Goal: Share content

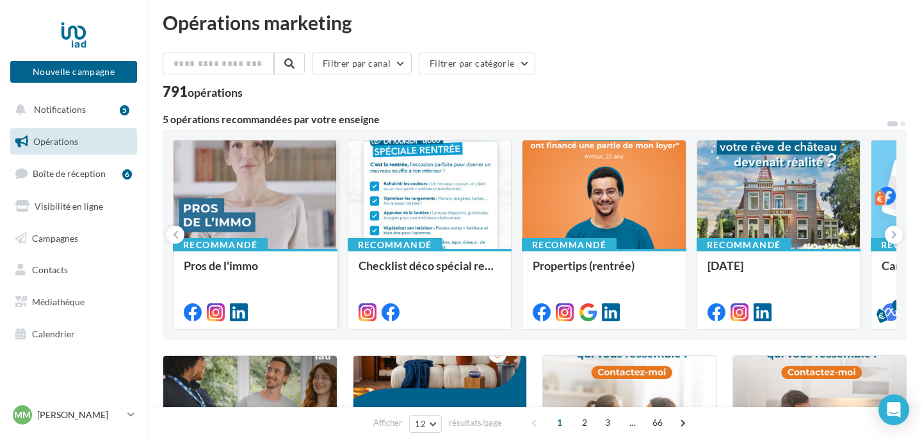
scroll to position [10, 0]
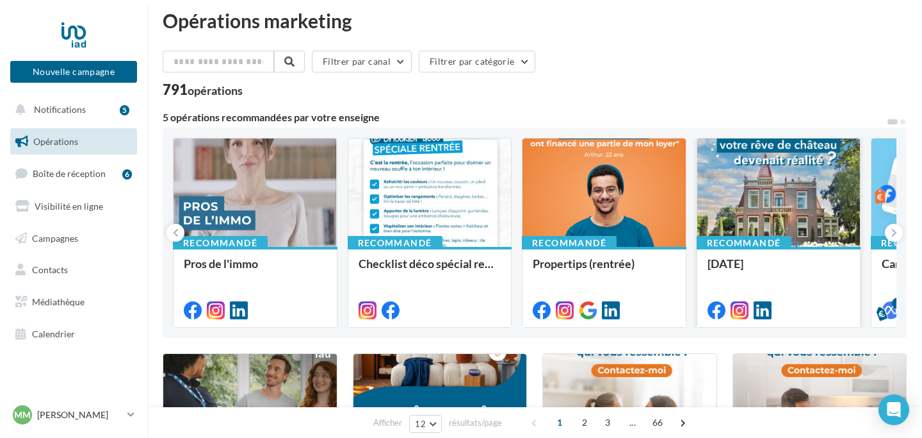
click at [792, 202] on div at bounding box center [779, 193] width 163 height 110
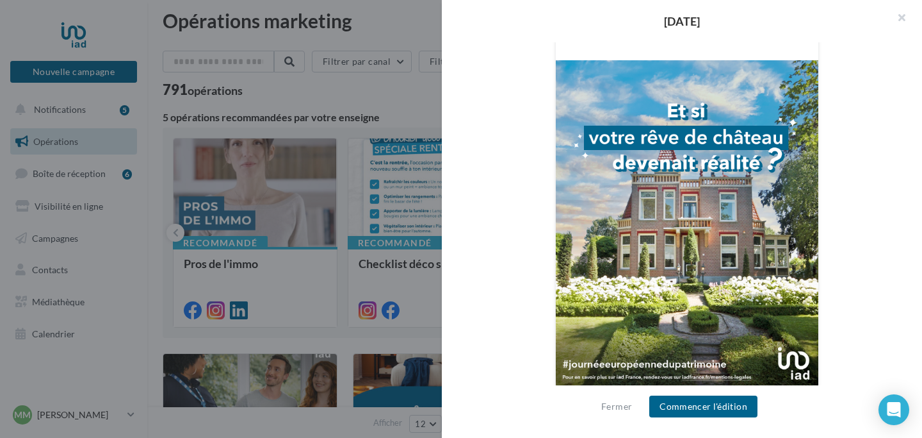
scroll to position [372, 0]
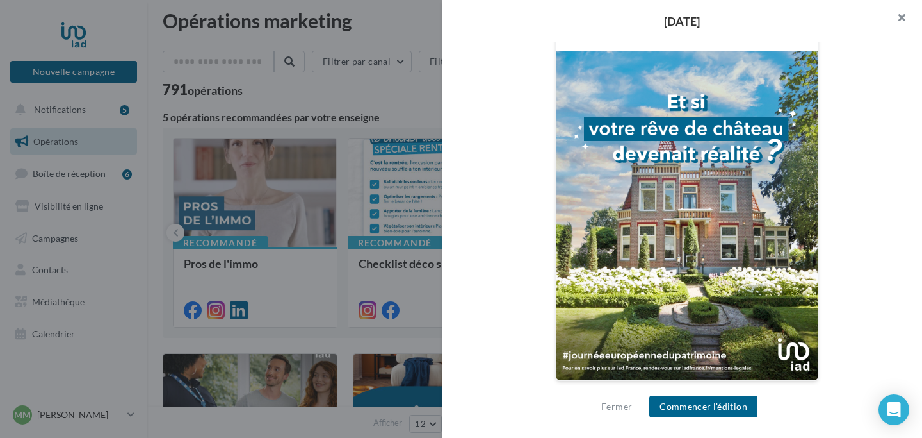
click at [903, 17] on button "button" at bounding box center [896, 19] width 51 height 38
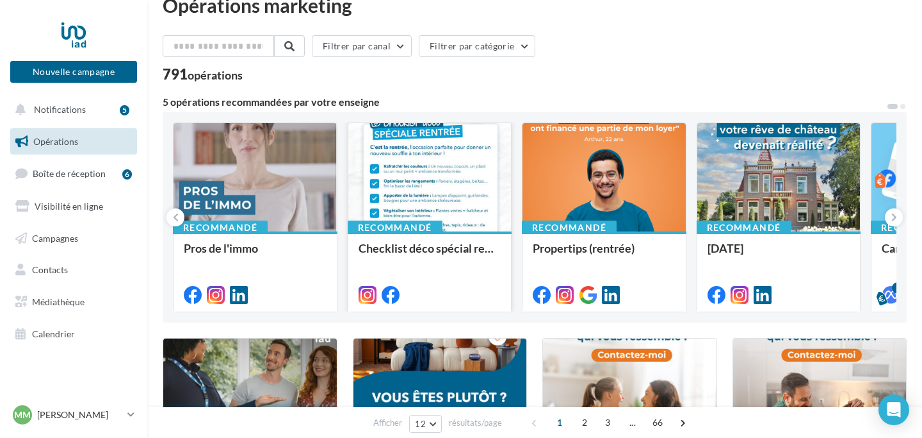
scroll to position [27, 0]
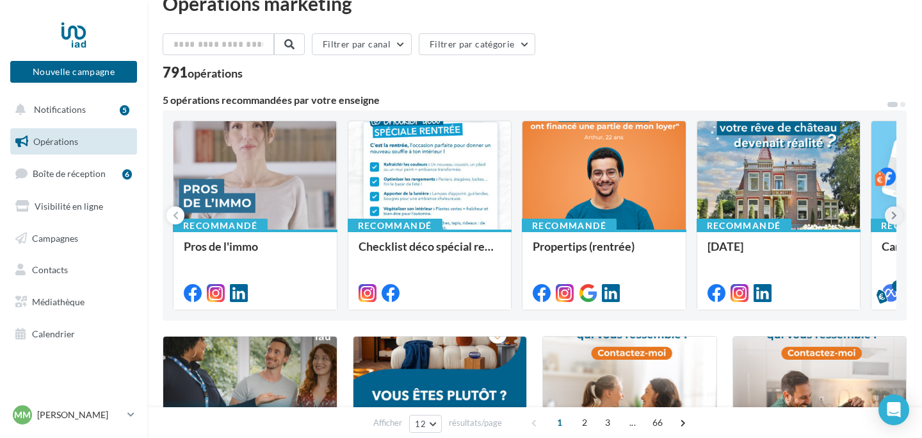
click at [896, 215] on icon at bounding box center [895, 215] width 6 height 13
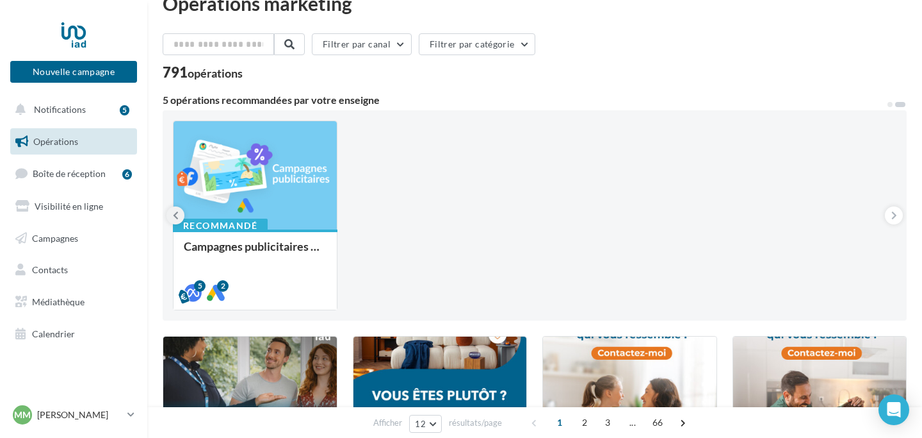
click at [176, 217] on icon at bounding box center [176, 215] width 6 height 13
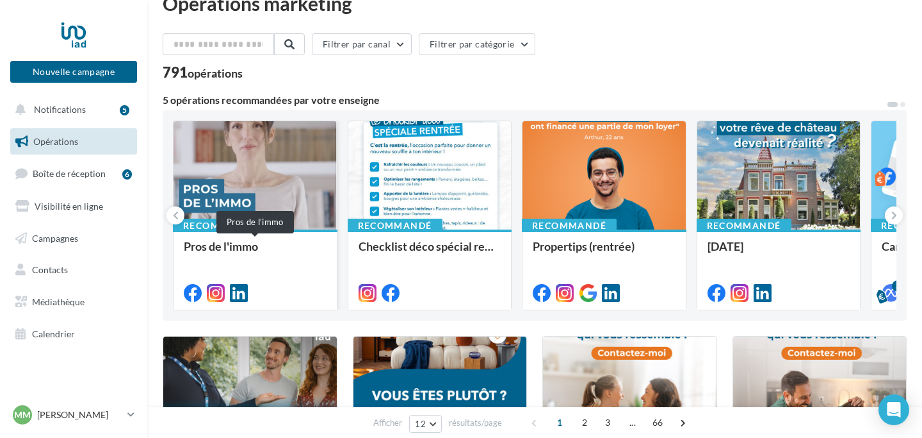
click at [243, 259] on div "Pros de l'immo" at bounding box center [255, 253] width 143 height 26
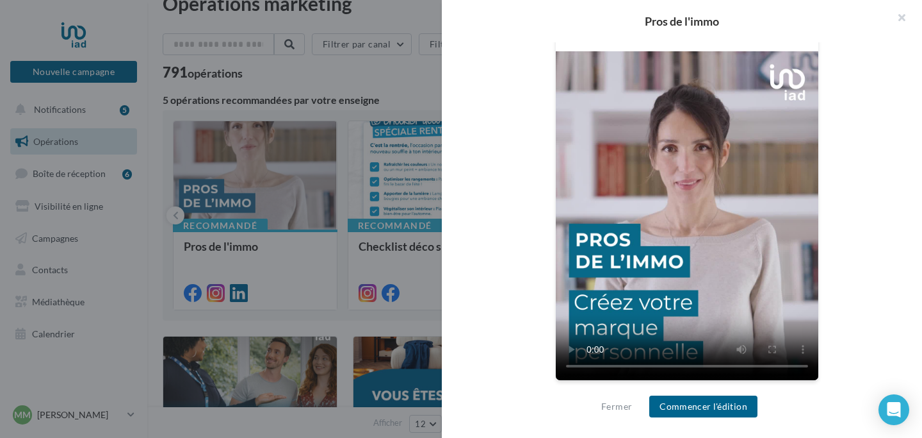
scroll to position [0, 0]
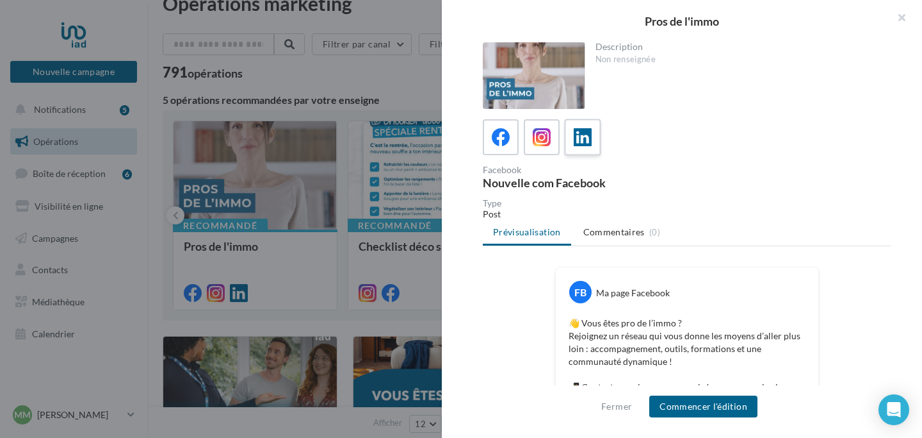
click at [594, 140] on div at bounding box center [583, 138] width 24 height 24
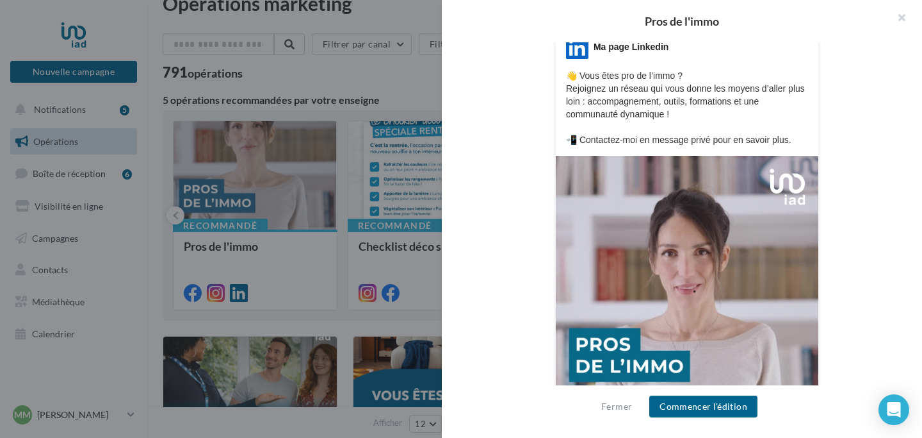
scroll to position [359, 0]
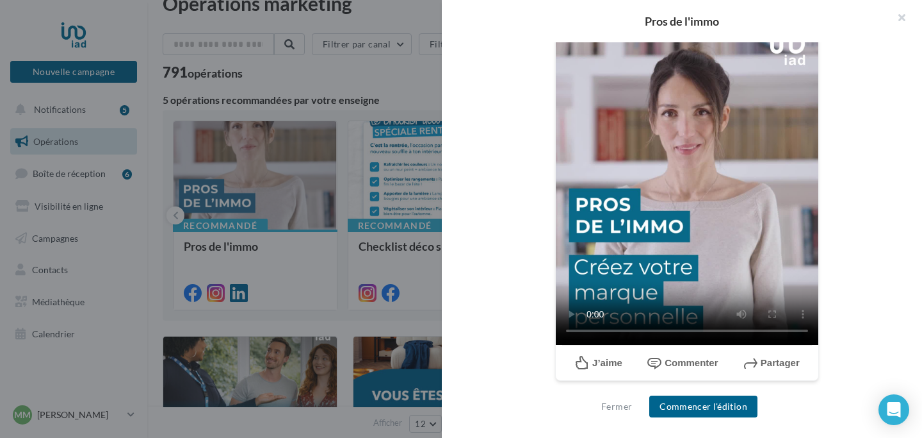
click at [728, 392] on div "Fermer Commencer l'édition" at bounding box center [682, 411] width 480 height 53
click at [728, 410] on button "Commencer l'édition" at bounding box center [704, 406] width 108 height 22
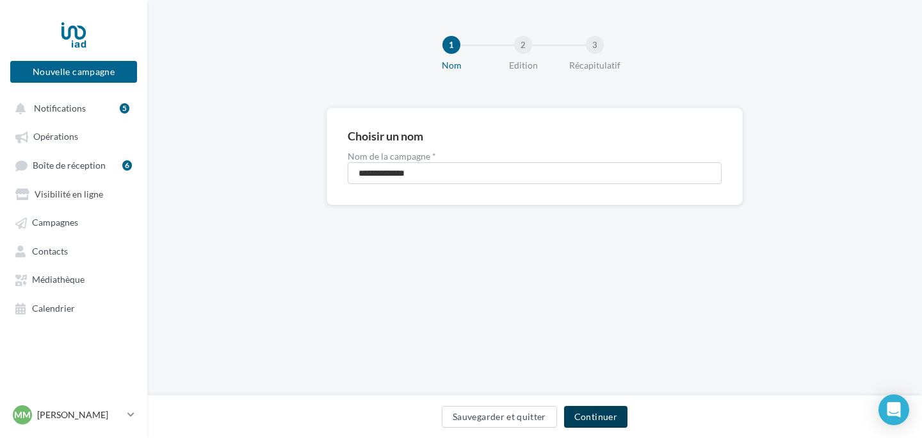
click at [600, 406] on button "Continuer" at bounding box center [595, 417] width 63 height 22
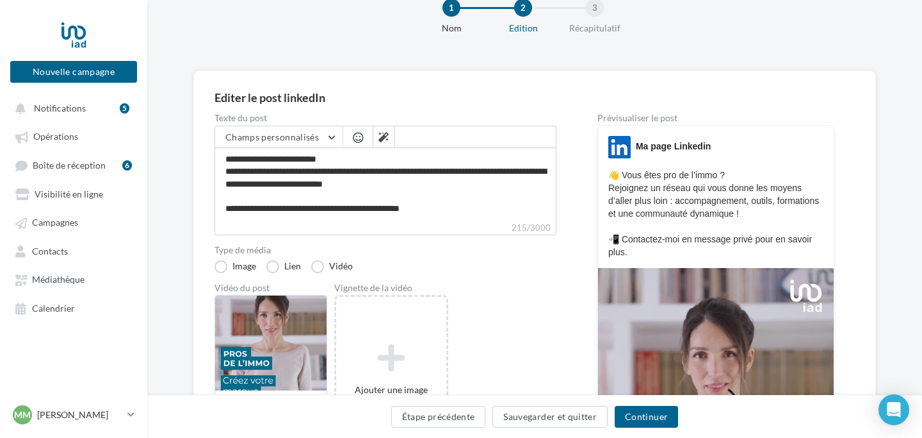
scroll to position [35, 0]
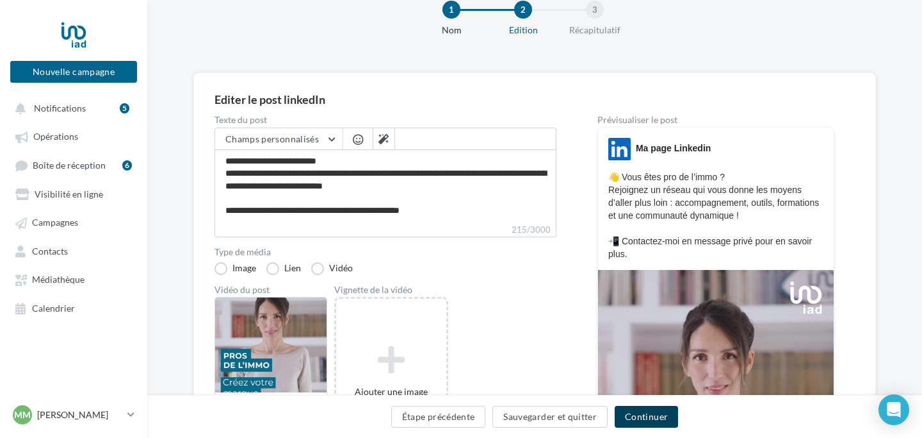
click at [652, 416] on button "Continuer" at bounding box center [646, 417] width 63 height 22
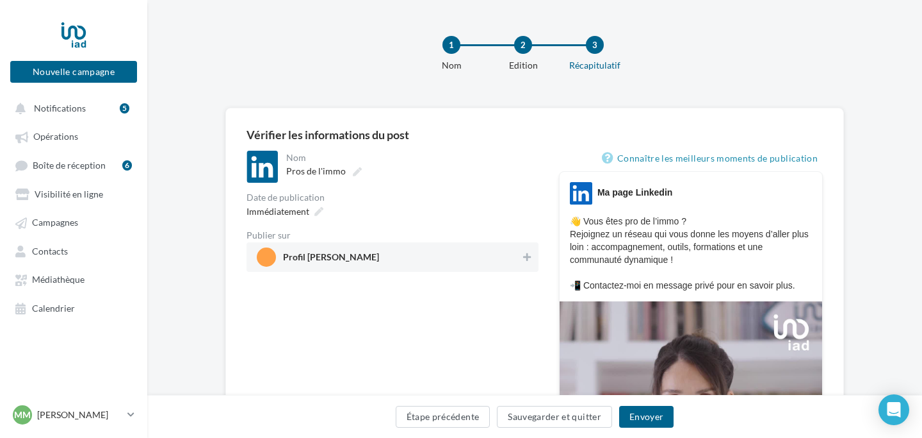
click at [448, 255] on span "Profil [PERSON_NAME]" at bounding box center [389, 256] width 264 height 19
click at [646, 412] on button "Envoyer" at bounding box center [646, 417] width 54 height 22
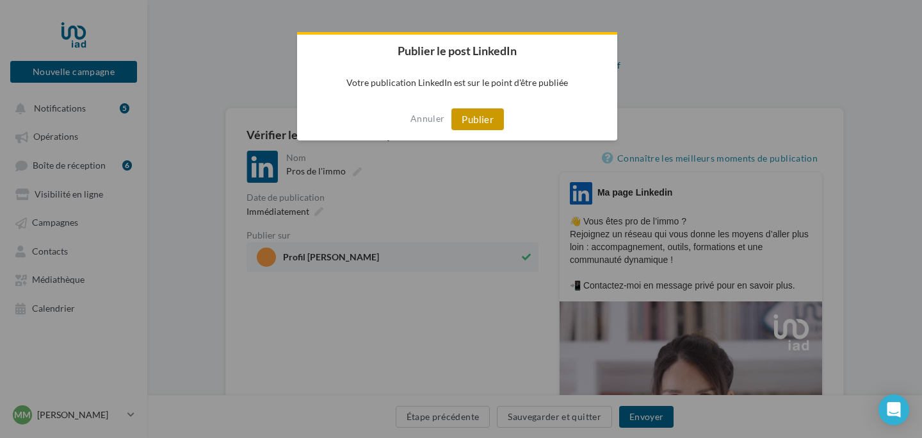
click at [491, 120] on button "Publier" at bounding box center [478, 119] width 53 height 22
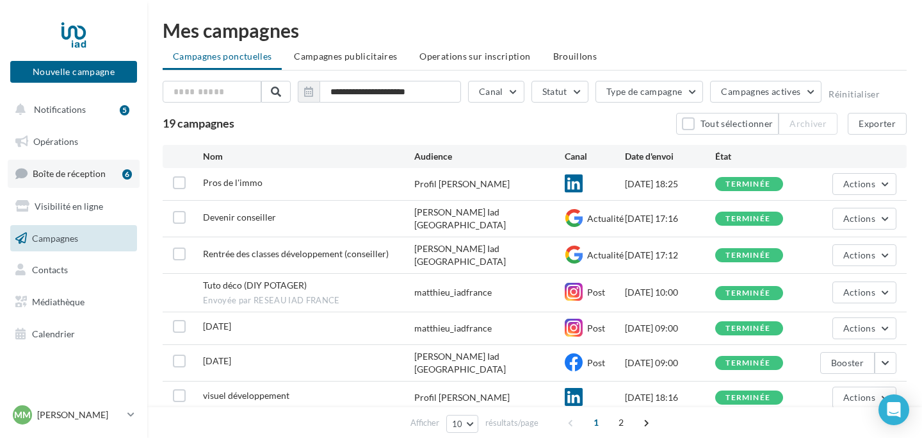
click at [68, 160] on link "Boîte de réception 6" at bounding box center [74, 174] width 132 height 28
